Goal: Task Accomplishment & Management: Manage account settings

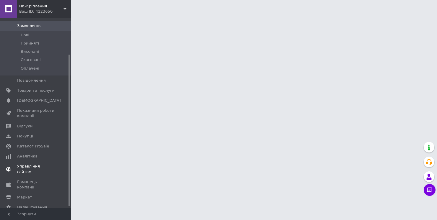
scroll to position [48, 0]
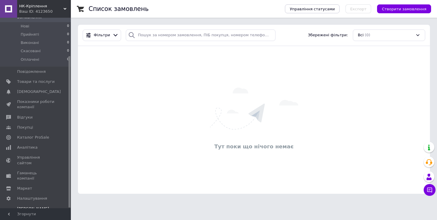
click at [46, 206] on span "[PERSON_NAME] та рахунки Prom мікс 1 000" at bounding box center [35, 214] width 37 height 16
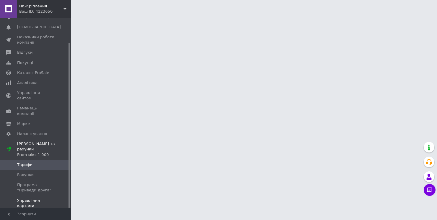
scroll to position [29, 0]
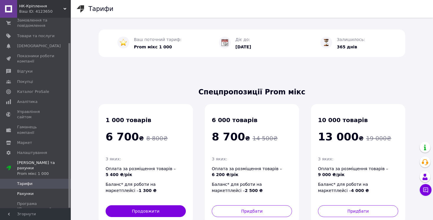
drag, startPoint x: 34, startPoint y: 178, endPoint x: 37, endPoint y: 182, distance: 5.9
click at [34, 191] on span "Рахунки" at bounding box center [35, 193] width 37 height 5
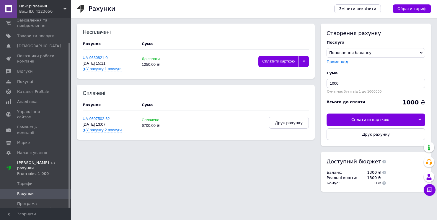
click at [109, 68] on span "У рахунку 1 послуга" at bounding box center [103, 69] width 35 height 5
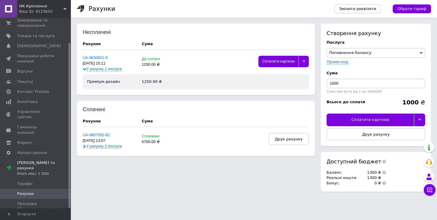
click at [110, 70] on span "У рахунку 1 послуга" at bounding box center [103, 69] width 35 height 5
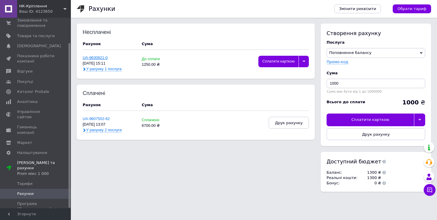
click at [95, 56] on link "UA-9630821-0" at bounding box center [95, 58] width 25 height 4
click at [64, 11] on div "Ваш ID: 4123650" at bounding box center [45, 11] width 52 height 5
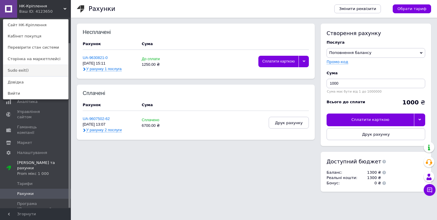
click at [27, 68] on link "Sudo exit()" at bounding box center [35, 70] width 65 height 11
